Goal: Task Accomplishment & Management: Use online tool/utility

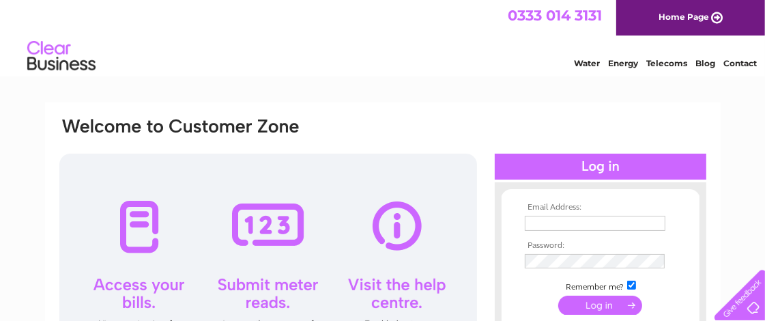
click at [575, 210] on th "Email Address:" at bounding box center [600, 208] width 158 height 10
click at [556, 207] on th "Email Address:" at bounding box center [600, 208] width 158 height 10
click at [558, 206] on th "Email Address:" at bounding box center [600, 208] width 158 height 10
click at [575, 224] on input "text" at bounding box center [596, 224] width 142 height 16
type input "heathfieldorkney@live.co.uk"
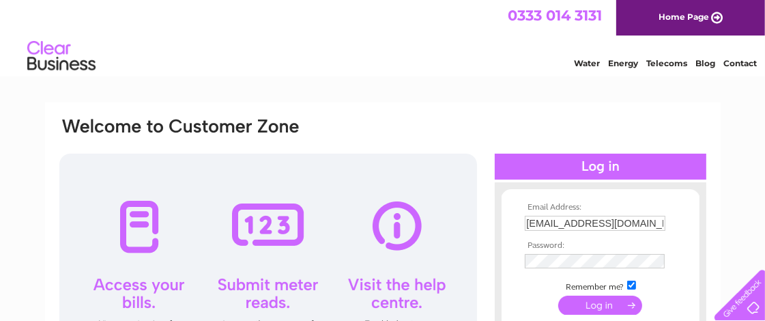
click at [595, 309] on input "submit" at bounding box center [600, 305] width 84 height 19
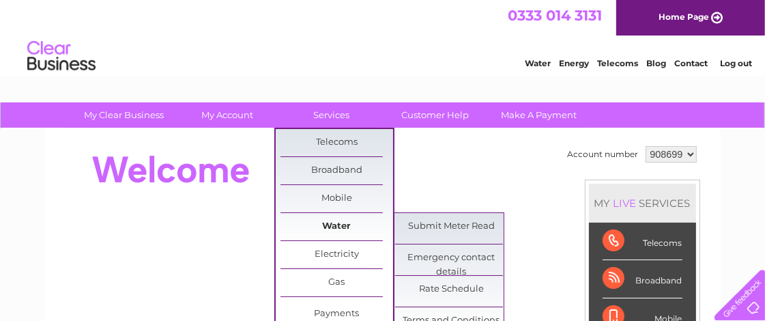
click at [344, 218] on link "Water" at bounding box center [337, 226] width 113 height 27
click at [412, 230] on link "Submit Meter Read" at bounding box center [451, 226] width 113 height 27
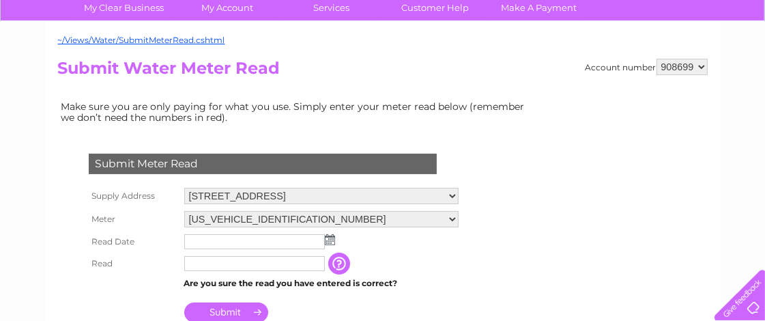
scroll to position [152, 0]
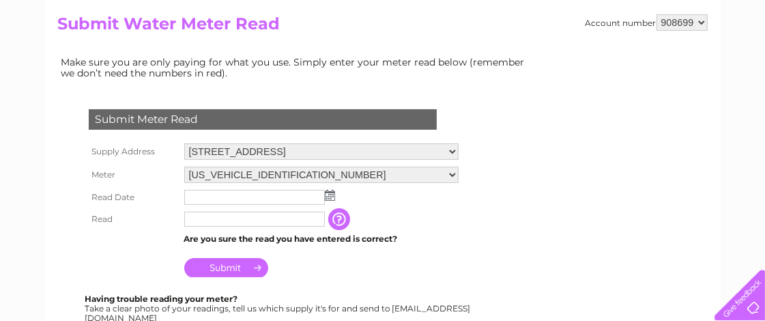
click at [328, 193] on img at bounding box center [330, 195] width 10 height 11
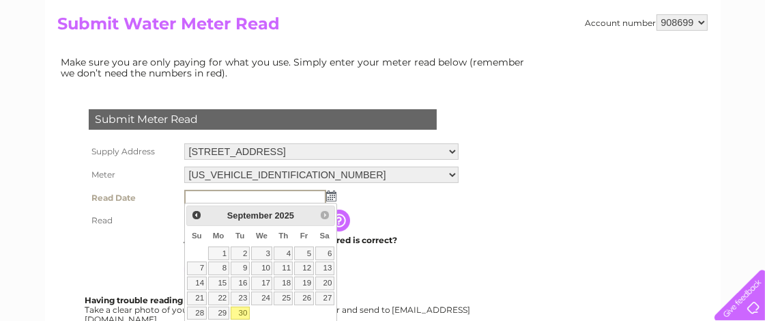
scroll to position [227, 0]
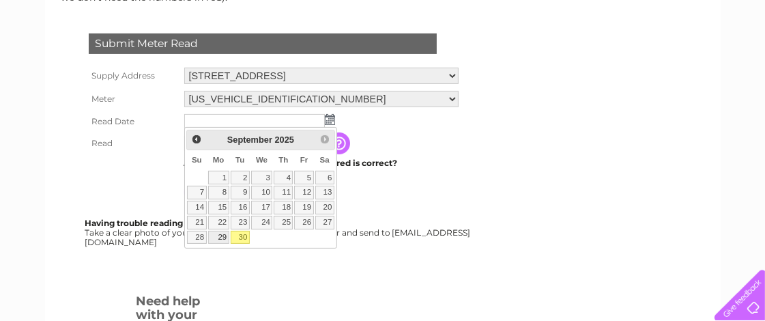
click at [220, 235] on link "29" at bounding box center [218, 238] width 21 height 14
type input "[DATE]"
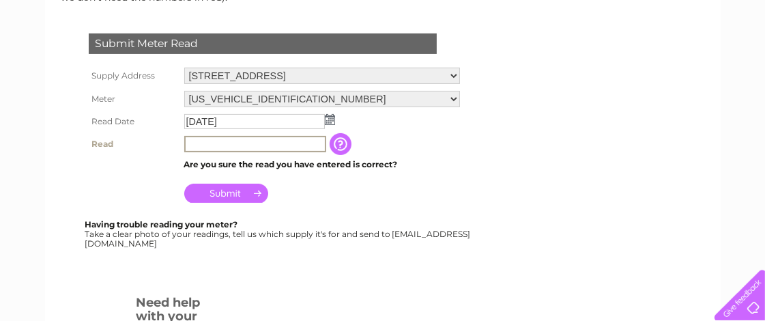
click at [229, 140] on input "text" at bounding box center [255, 144] width 142 height 16
type input "6051"
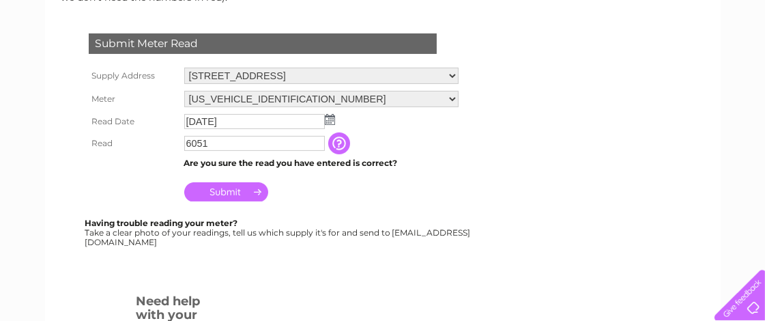
click at [233, 190] on input "Submit" at bounding box center [226, 191] width 84 height 19
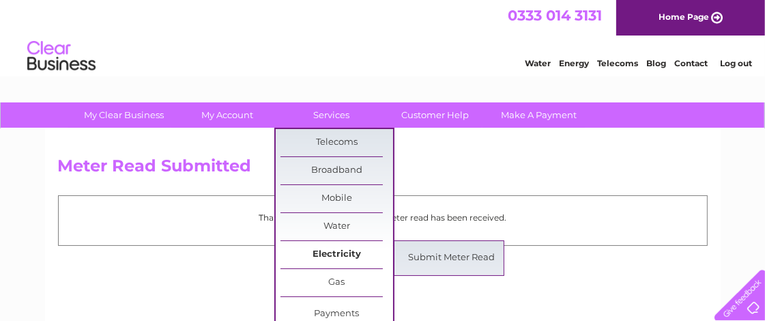
click at [329, 252] on link "Electricity" at bounding box center [337, 254] width 113 height 27
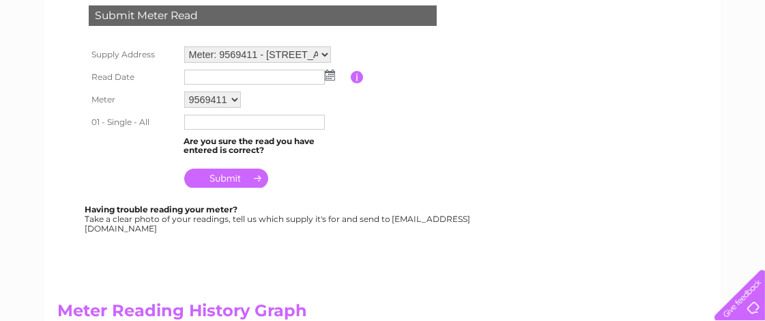
scroll to position [227, 0]
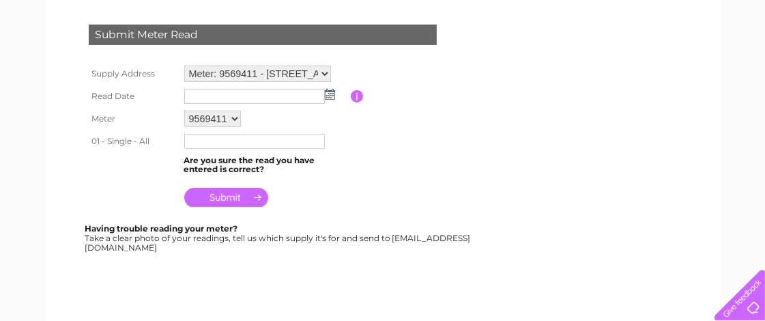
click at [321, 77] on select "Meter: 9569411 - [GEOGRAPHIC_DATA] 1TR Meter: E20UP05731 - [GEOGRAPHIC_DATA]" at bounding box center [257, 74] width 147 height 16
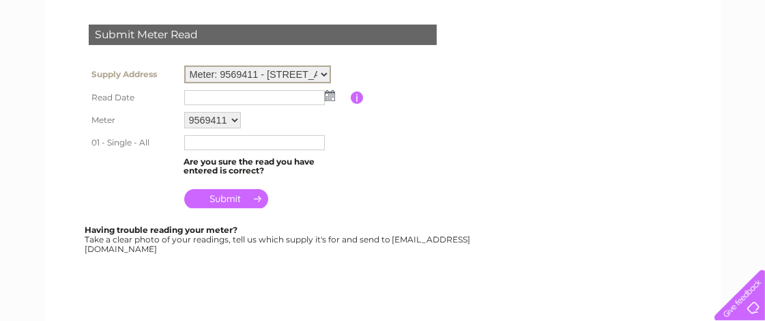
select select "119889"
click at [184, 66] on select "Meter: 9569411 - [GEOGRAPHIC_DATA] 1TR Meter: E20UP05731 - [GEOGRAPHIC_DATA]" at bounding box center [257, 75] width 147 height 18
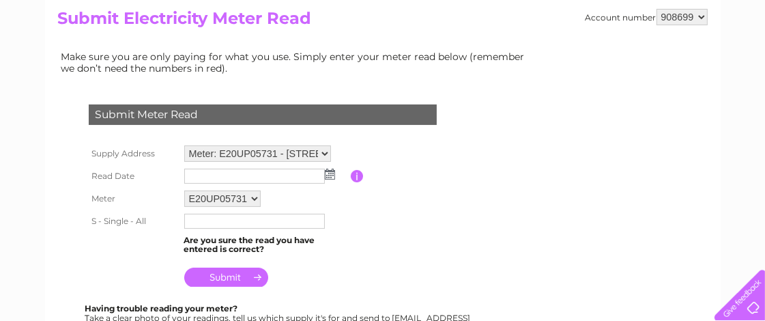
scroll to position [152, 0]
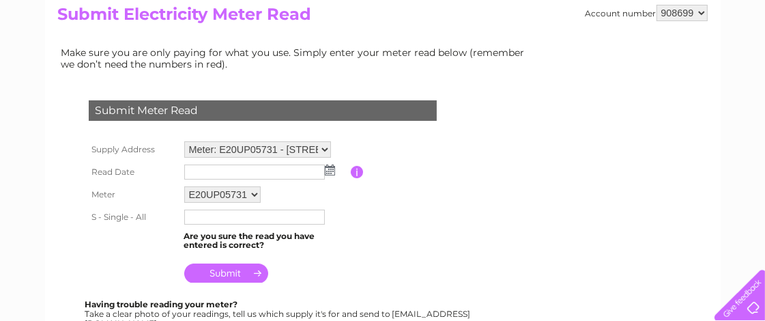
click at [331, 169] on img at bounding box center [330, 169] width 10 height 11
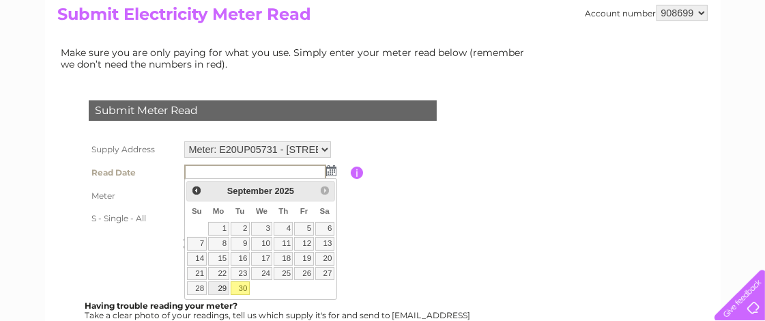
click at [223, 281] on link "29" at bounding box center [218, 288] width 21 height 14
type input "[DATE]"
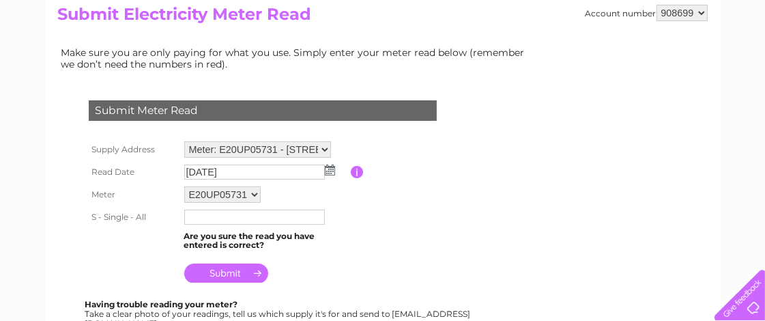
click at [227, 216] on input "text" at bounding box center [254, 217] width 141 height 15
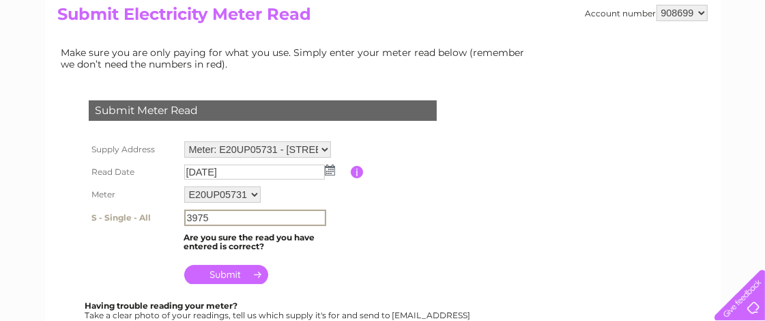
type input "39750"
click at [227, 215] on input "39750" at bounding box center [255, 218] width 142 height 16
drag, startPoint x: 227, startPoint y: 215, endPoint x: 169, endPoint y: 210, distance: 58.2
click at [169, 210] on tr "S - Single - All 39750" at bounding box center [279, 217] width 388 height 23
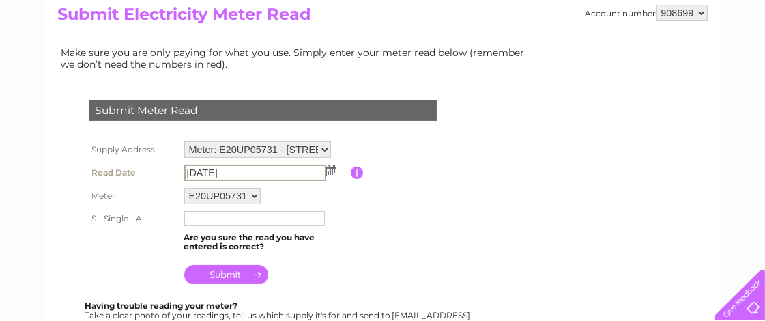
click at [275, 169] on input "2025/09/29" at bounding box center [255, 172] width 142 height 16
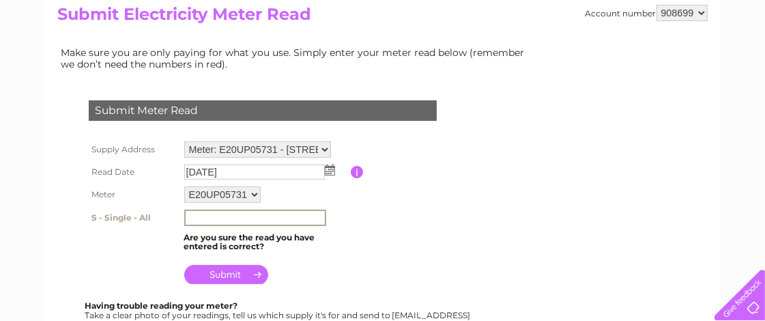
click at [215, 217] on input "text" at bounding box center [255, 218] width 142 height 16
type input "39750"
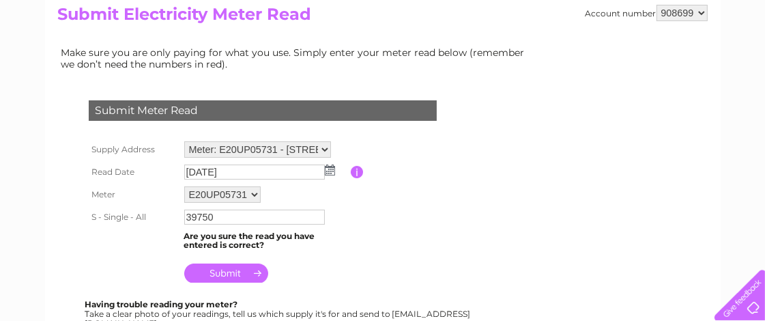
click at [224, 271] on input "submit" at bounding box center [226, 272] width 84 height 19
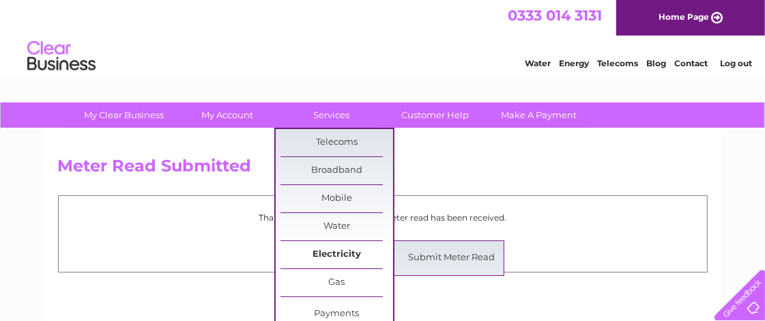
click at [344, 250] on link "Electricity" at bounding box center [337, 254] width 113 height 27
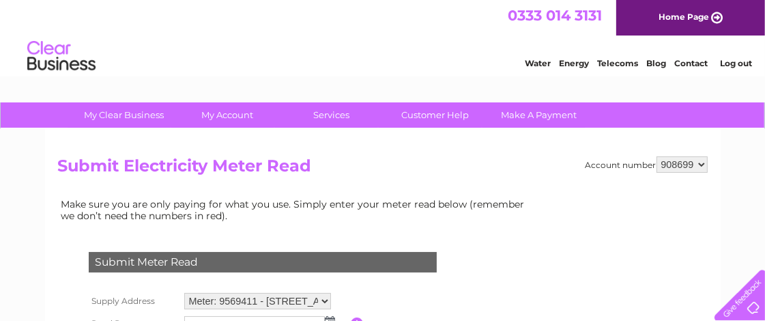
click at [436, 254] on div "Submit Meter Read" at bounding box center [263, 262] width 348 height 20
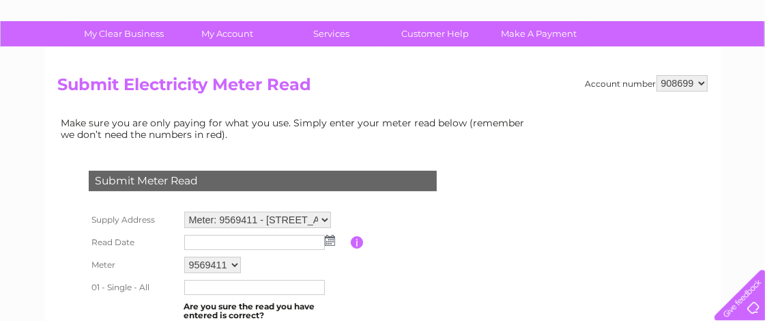
scroll to position [227, 0]
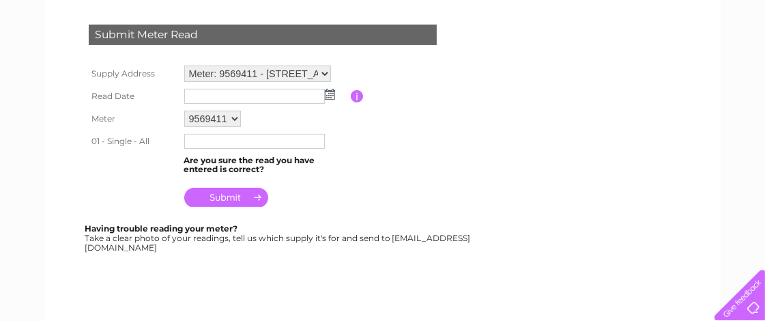
click at [328, 91] on img at bounding box center [330, 94] width 10 height 11
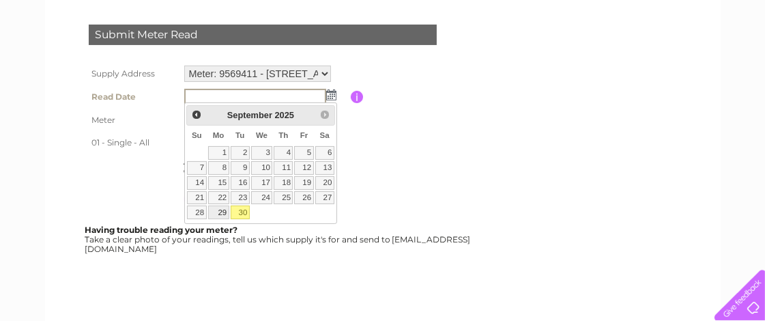
click at [225, 212] on link "29" at bounding box center [218, 212] width 21 height 14
type input "[DATE]"
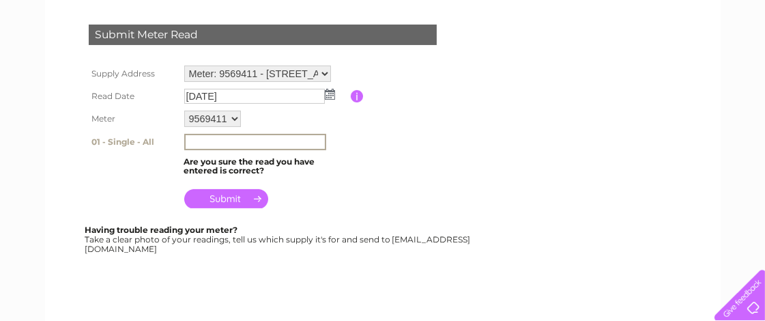
click at [251, 137] on input "text" at bounding box center [255, 142] width 142 height 16
type input "4"
type input "50301"
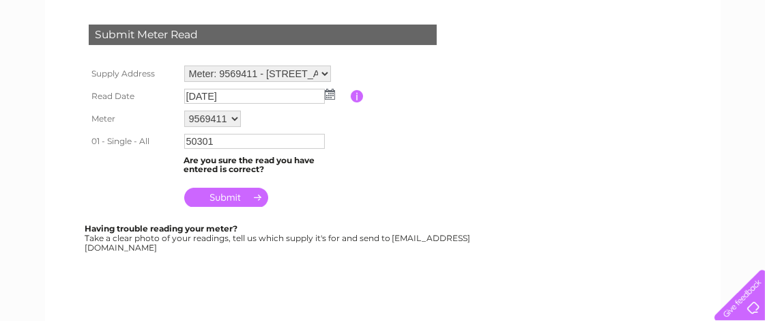
click at [222, 197] on input "submit" at bounding box center [226, 197] width 84 height 19
click at [222, 193] on input "submit" at bounding box center [226, 197] width 84 height 19
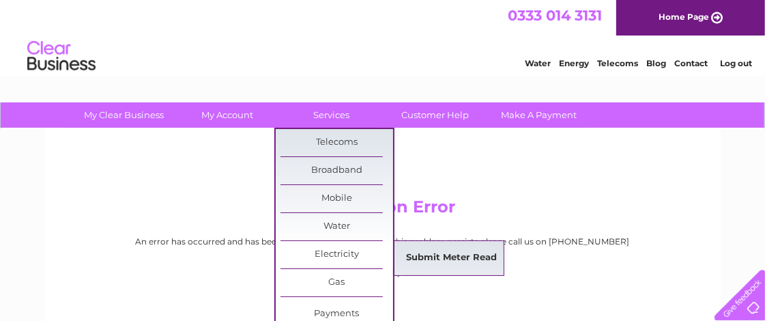
click at [450, 254] on link "Submit Meter Read" at bounding box center [451, 257] width 113 height 27
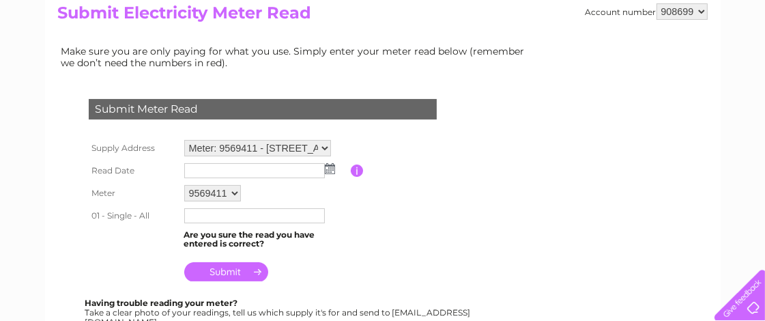
scroll to position [227, 0]
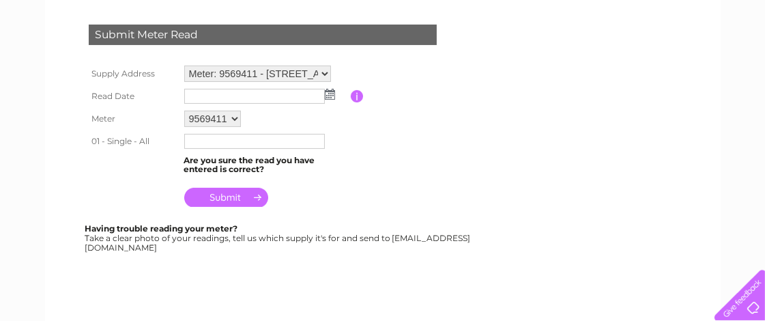
click at [328, 95] on img at bounding box center [330, 94] width 10 height 11
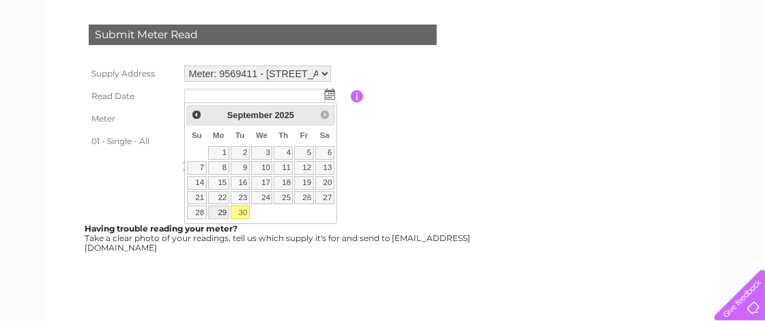
click at [223, 210] on link "29" at bounding box center [218, 212] width 21 height 14
type input "[DATE]"
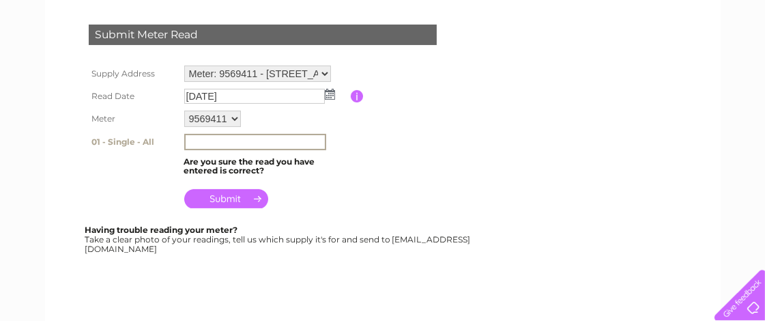
click at [214, 135] on input "text" at bounding box center [255, 142] width 142 height 16
type input "50301"
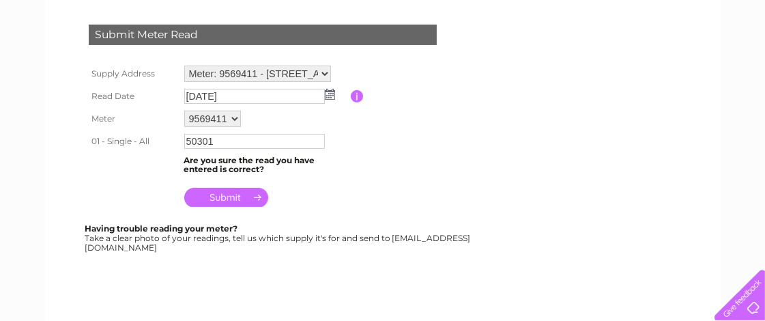
click at [218, 197] on input "submit" at bounding box center [226, 197] width 84 height 19
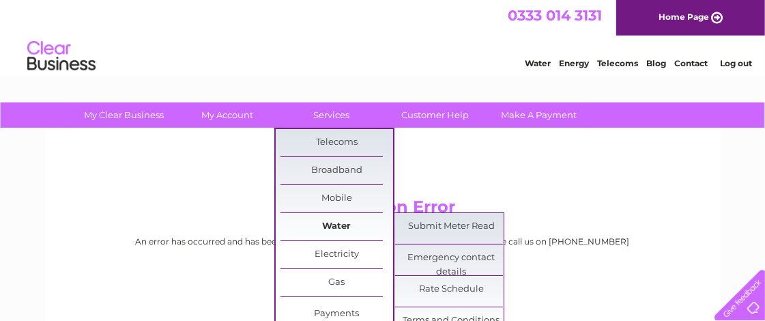
click at [343, 223] on link "Water" at bounding box center [337, 226] width 113 height 27
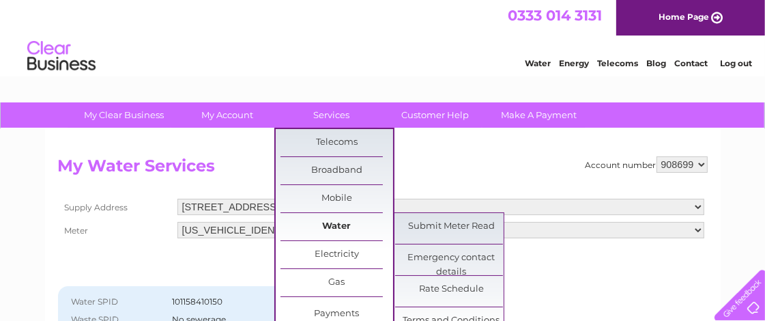
click at [324, 226] on link "Water" at bounding box center [337, 226] width 113 height 27
click at [422, 226] on link "Submit Meter Read" at bounding box center [451, 226] width 113 height 27
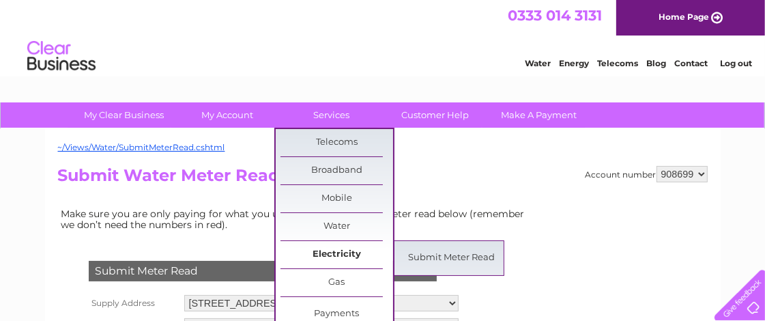
click at [331, 258] on link "Electricity" at bounding box center [337, 254] width 113 height 27
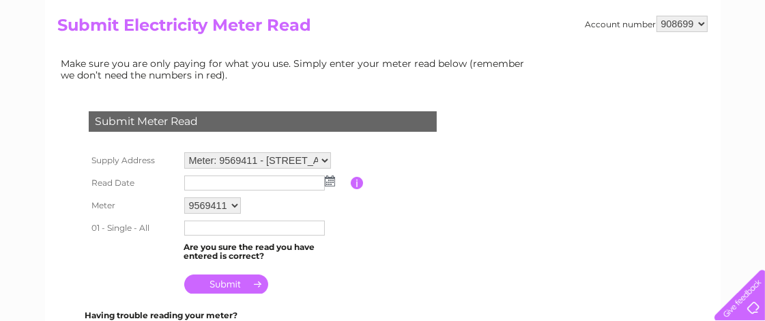
scroll to position [227, 0]
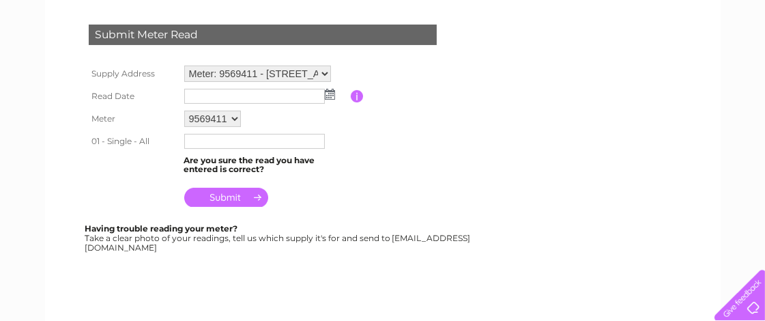
click at [328, 91] on img at bounding box center [330, 94] width 10 height 11
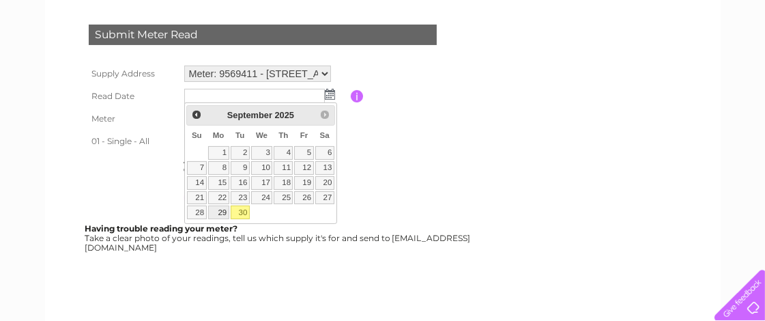
click at [227, 208] on link "29" at bounding box center [218, 212] width 21 height 14
type input "2025/09/29"
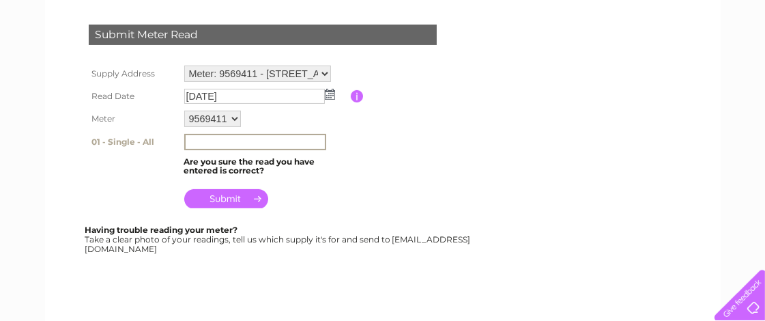
click at [228, 142] on input "text" at bounding box center [255, 142] width 142 height 16
type input "50301"
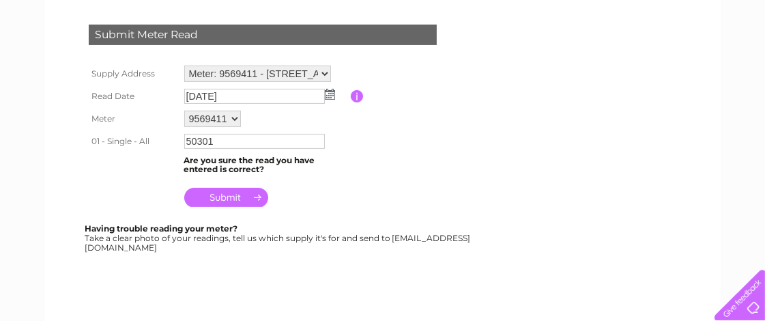
click at [229, 198] on input "submit" at bounding box center [226, 197] width 84 height 19
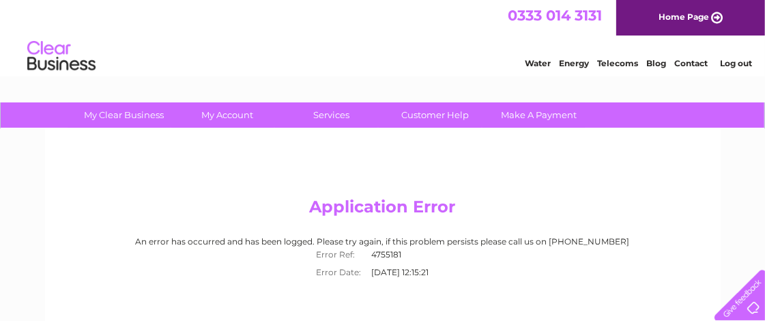
click at [734, 61] on link "Log out" at bounding box center [736, 63] width 32 height 10
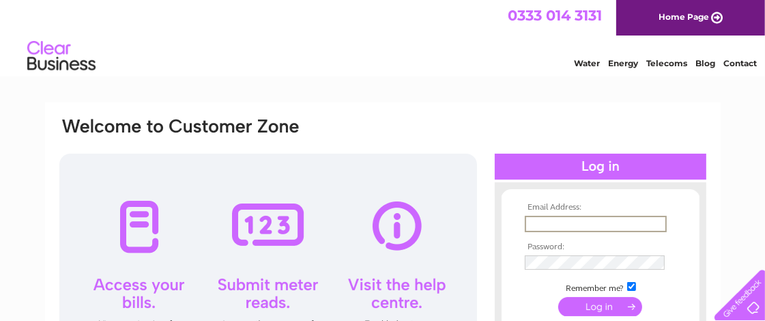
click at [572, 223] on input "text" at bounding box center [596, 224] width 142 height 16
type input "[EMAIL_ADDRESS][DOMAIN_NAME]"
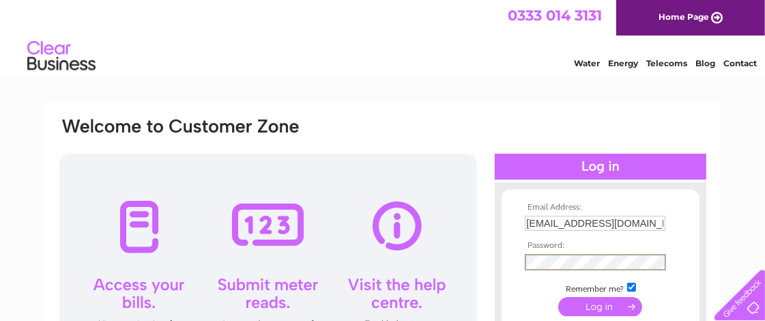
click at [601, 306] on input "submit" at bounding box center [600, 306] width 84 height 19
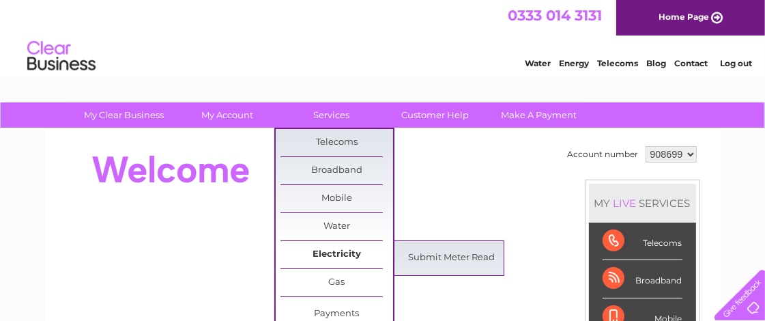
click at [359, 254] on link "Electricity" at bounding box center [337, 254] width 113 height 27
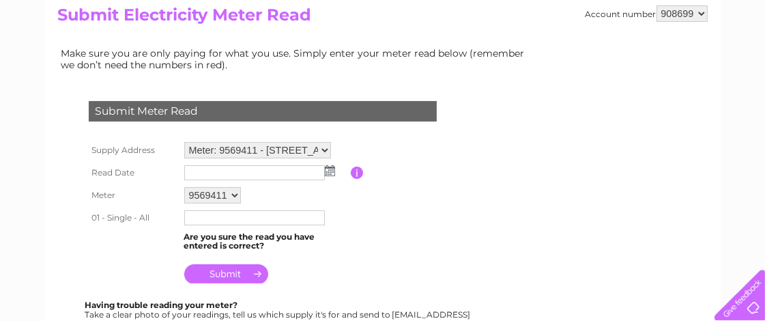
scroll to position [152, 0]
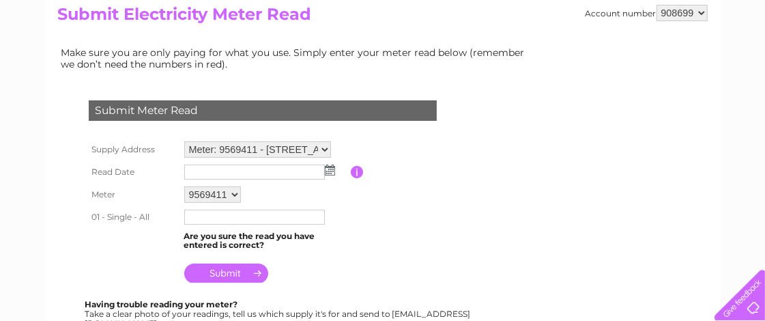
click at [330, 169] on img at bounding box center [330, 169] width 10 height 11
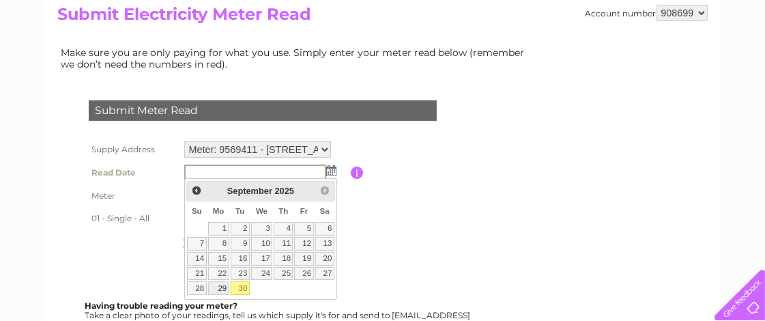
click at [225, 286] on link "29" at bounding box center [218, 288] width 21 height 14
type input "2025/09/29"
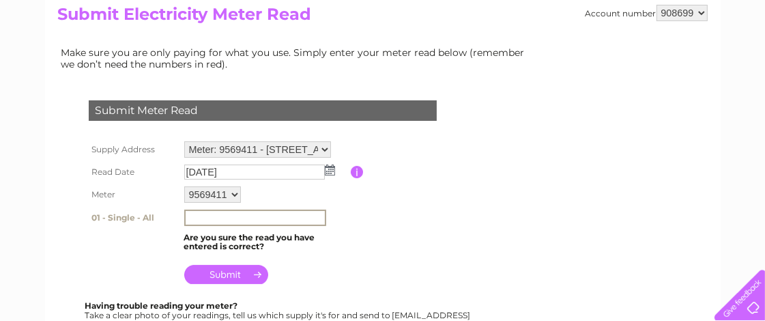
click at [220, 214] on input "text" at bounding box center [255, 218] width 142 height 16
type input "50301"
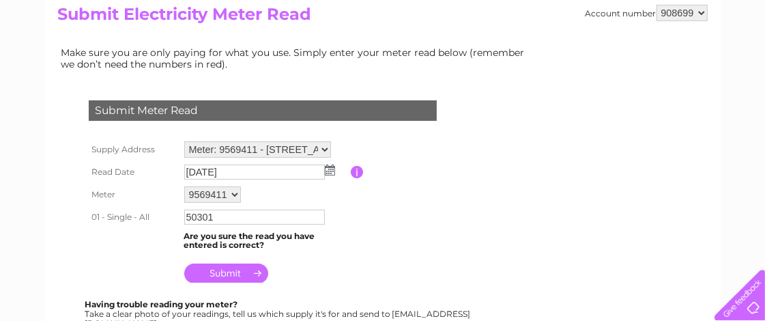
click at [229, 272] on input "submit" at bounding box center [226, 272] width 84 height 19
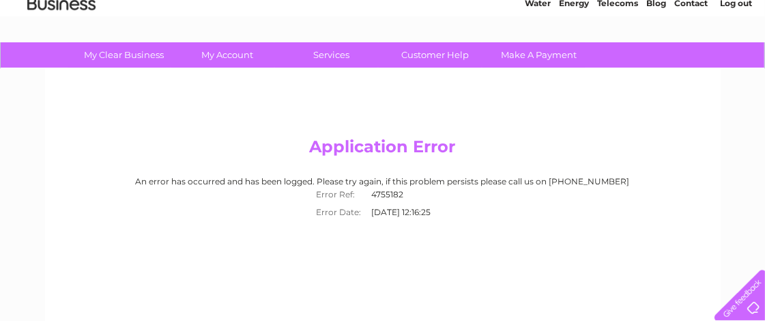
scroll to position [76, 0]
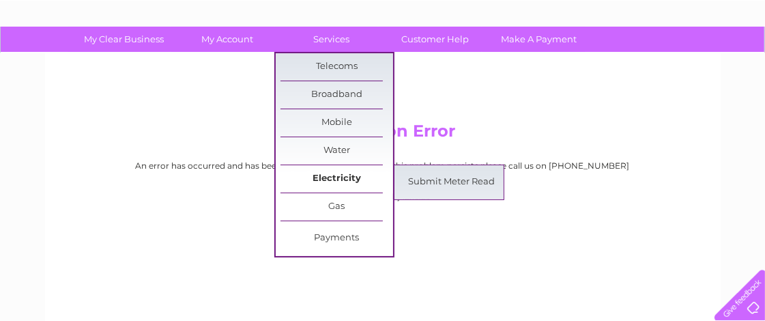
click at [348, 173] on link "Electricity" at bounding box center [337, 178] width 113 height 27
click at [412, 182] on link "Submit Meter Read" at bounding box center [451, 182] width 113 height 27
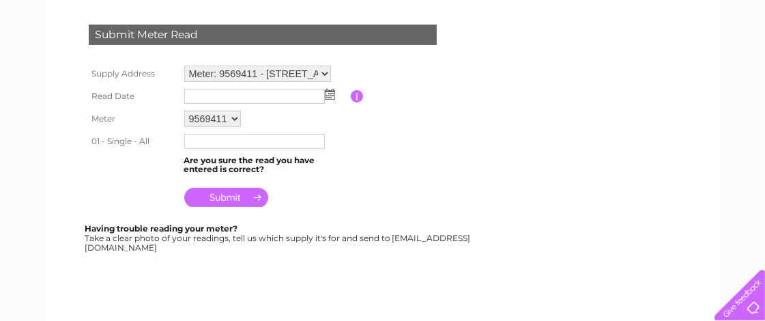
scroll to position [303, 0]
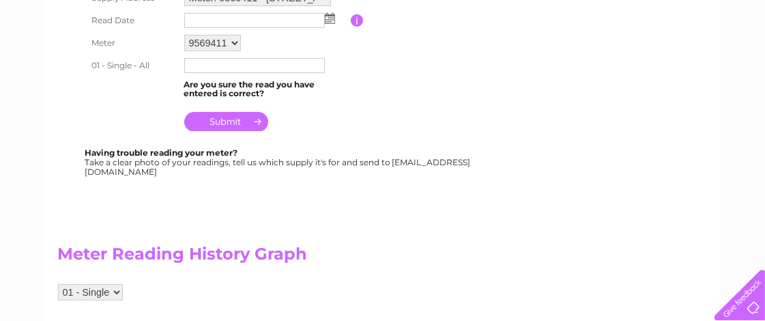
click at [332, 16] on img at bounding box center [330, 18] width 10 height 11
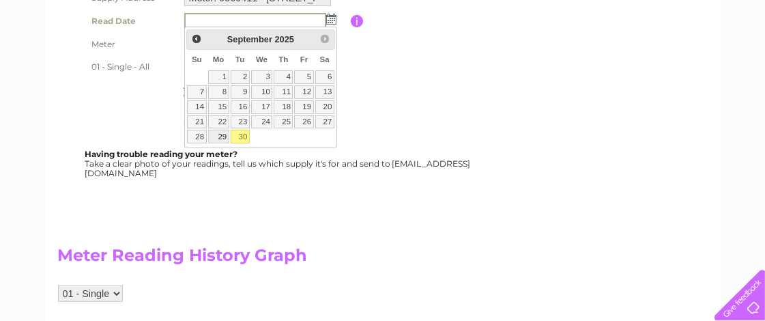
click at [221, 131] on link "29" at bounding box center [218, 137] width 21 height 14
type input "2025/09/29"
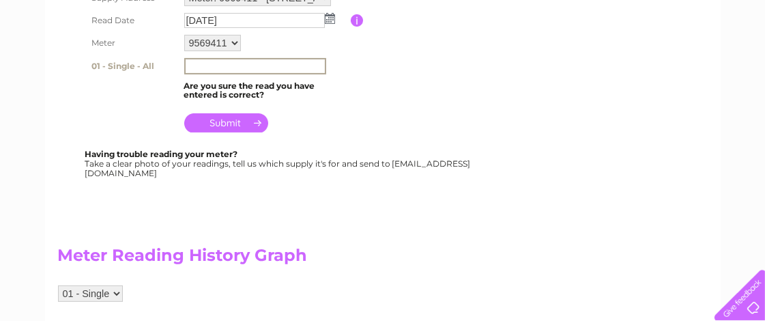
click at [227, 60] on input "text" at bounding box center [255, 66] width 142 height 16
type input "50301"
click at [232, 116] on input "submit" at bounding box center [226, 122] width 84 height 19
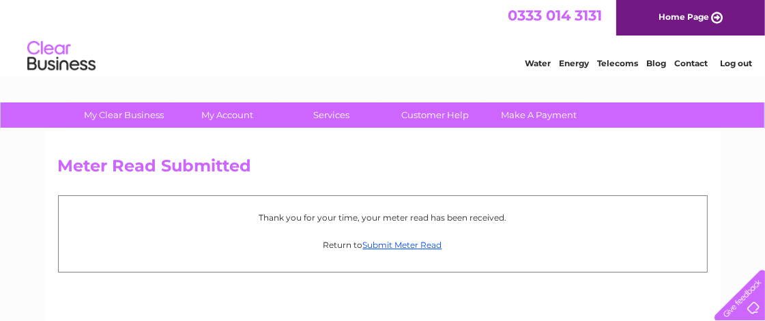
click at [732, 62] on link "Log out" at bounding box center [736, 63] width 32 height 10
